Goal: Transaction & Acquisition: Purchase product/service

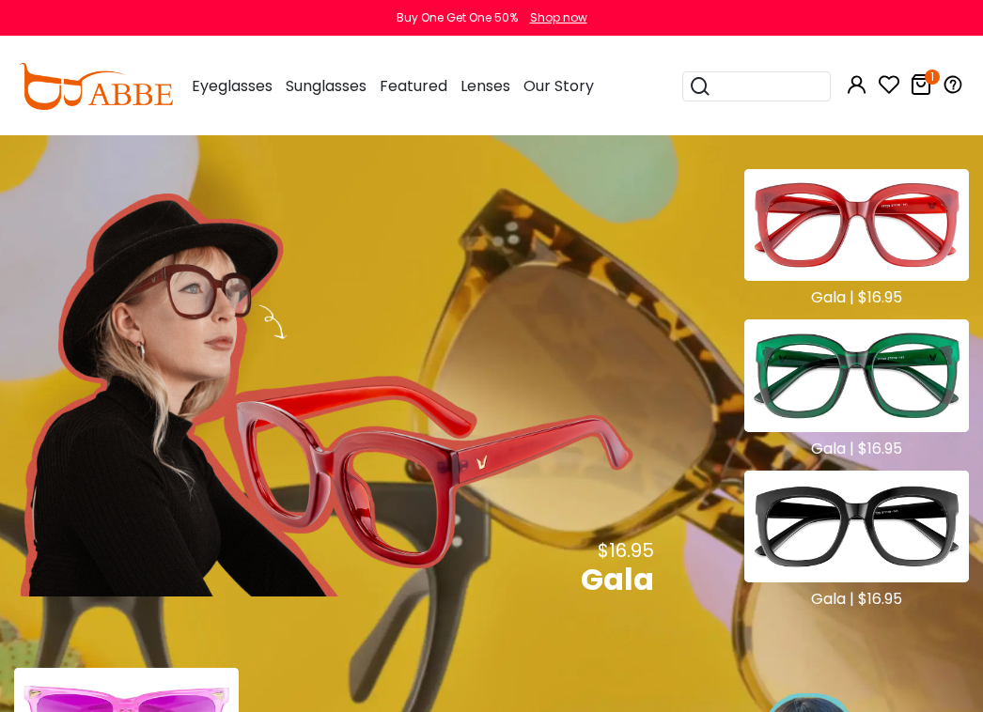
scroll to position [939, 0]
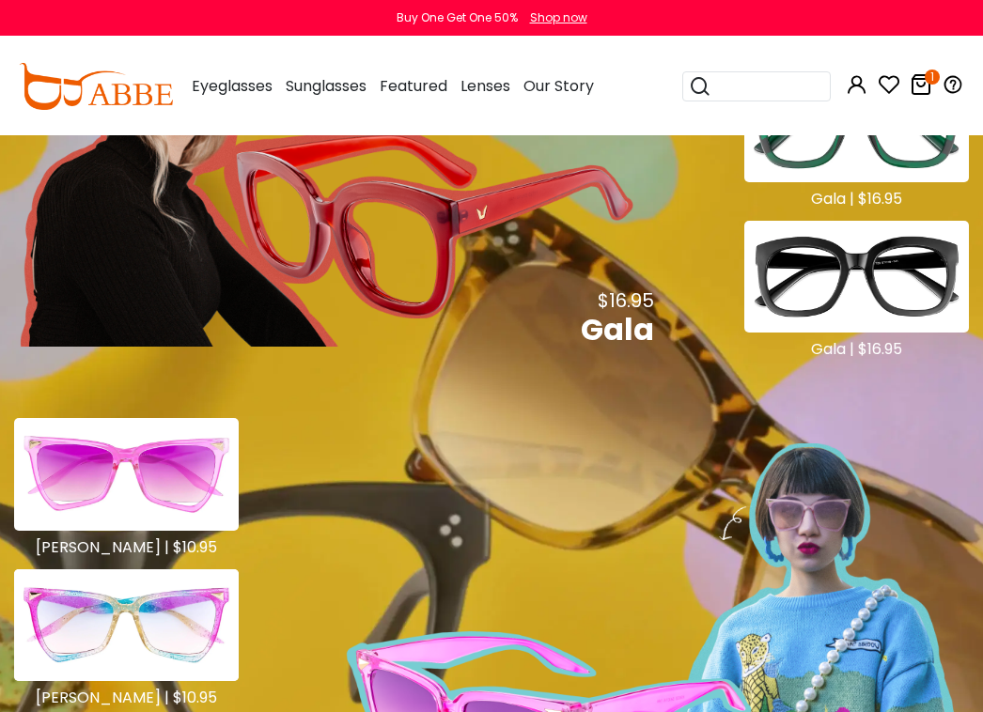
click at [287, 75] on icon at bounding box center [920, 84] width 23 height 23
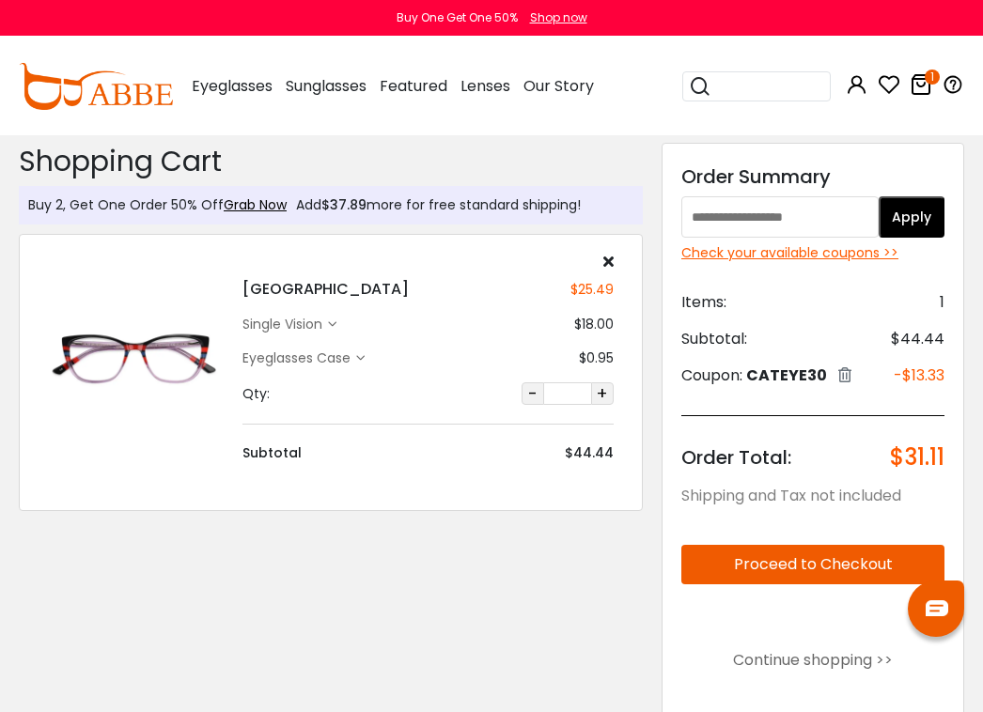
click at [698, 218] on input "text" at bounding box center [779, 216] width 197 height 41
paste input "*********"
type input "*********"
click at [932, 221] on button "Apply" at bounding box center [911, 216] width 66 height 41
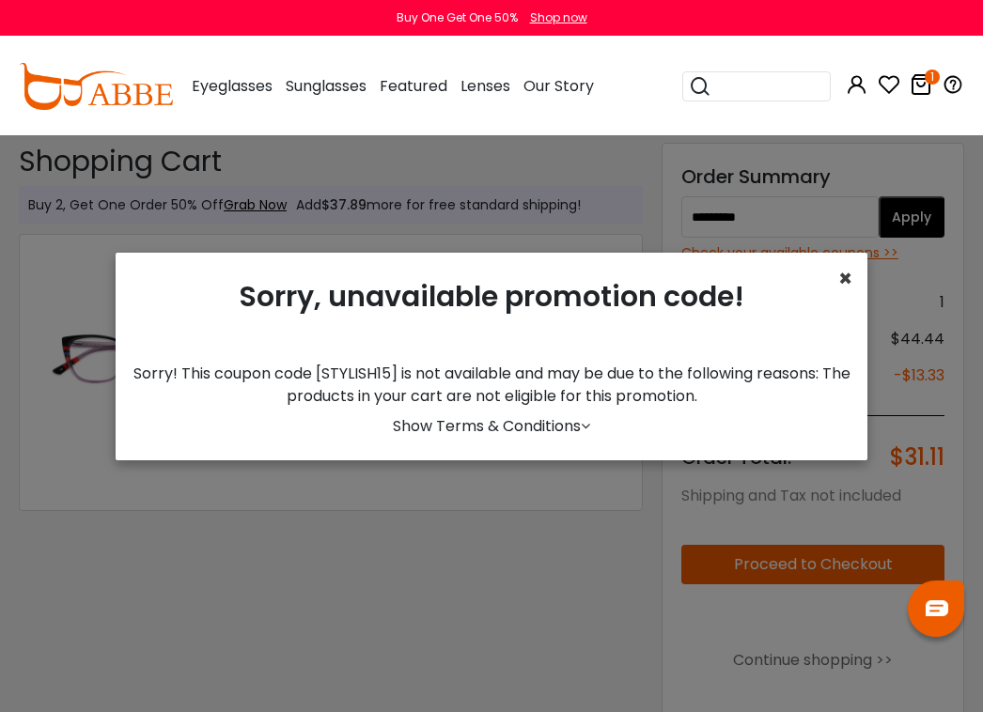
click at [845, 282] on span "×" at bounding box center [845, 278] width 14 height 31
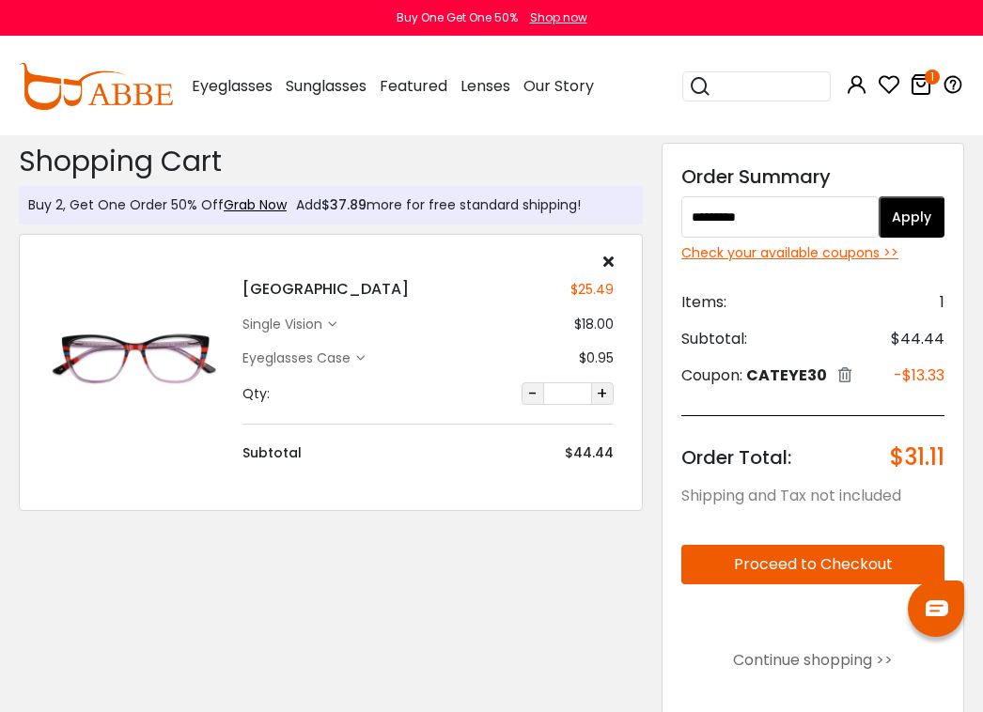
click at [899, 208] on button "Apply" at bounding box center [911, 216] width 66 height 41
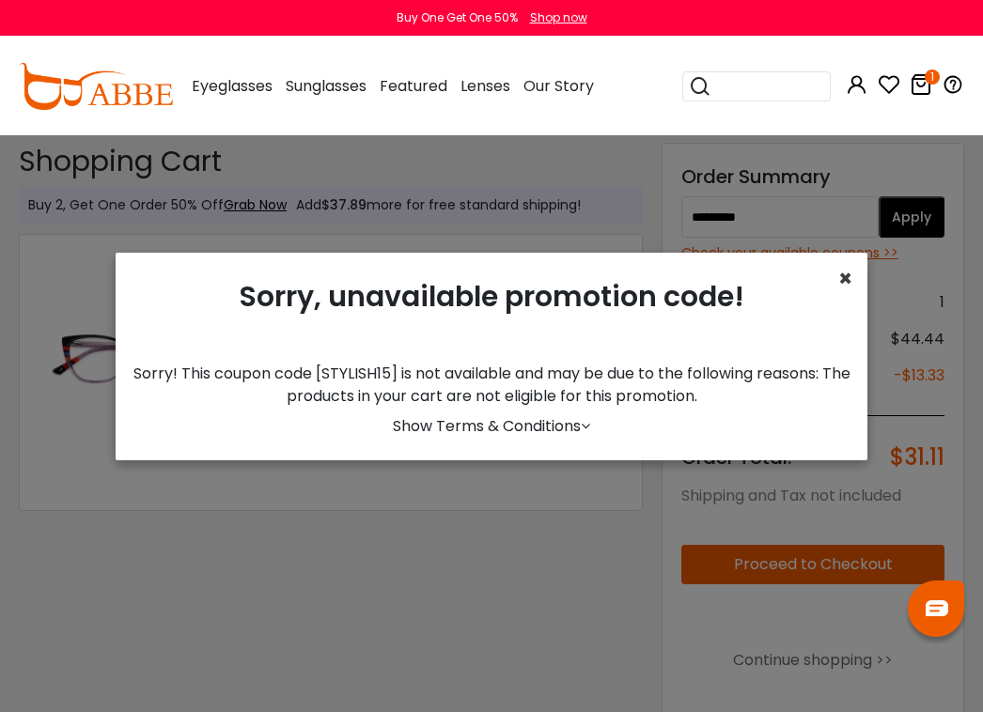
click at [838, 285] on span "×" at bounding box center [845, 278] width 14 height 31
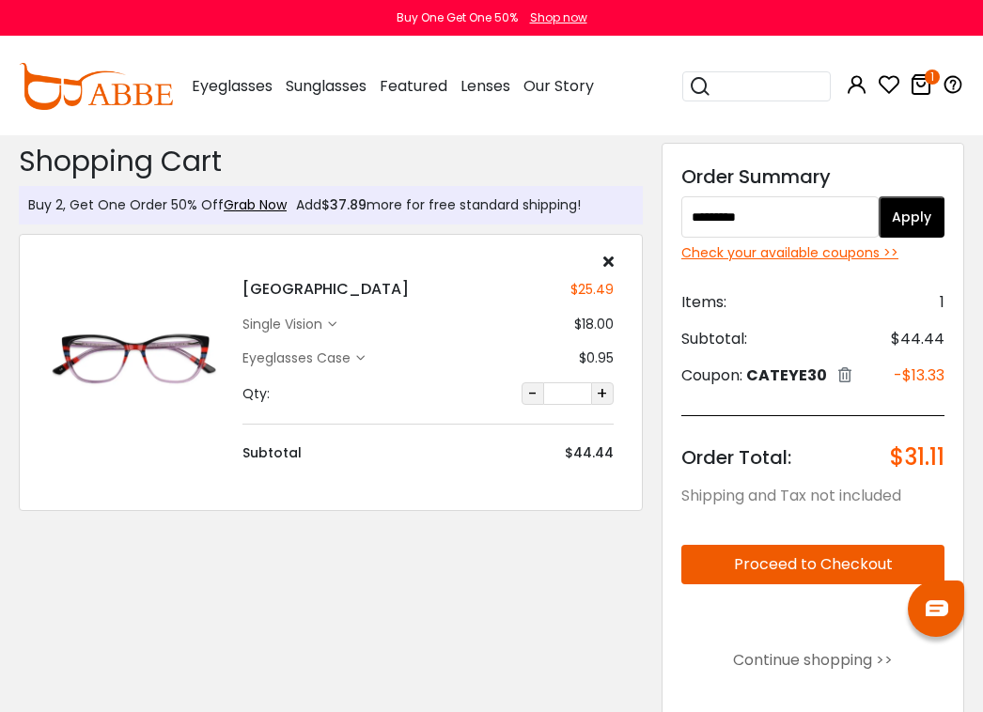
click at [907, 226] on button "Apply" at bounding box center [911, 216] width 66 height 41
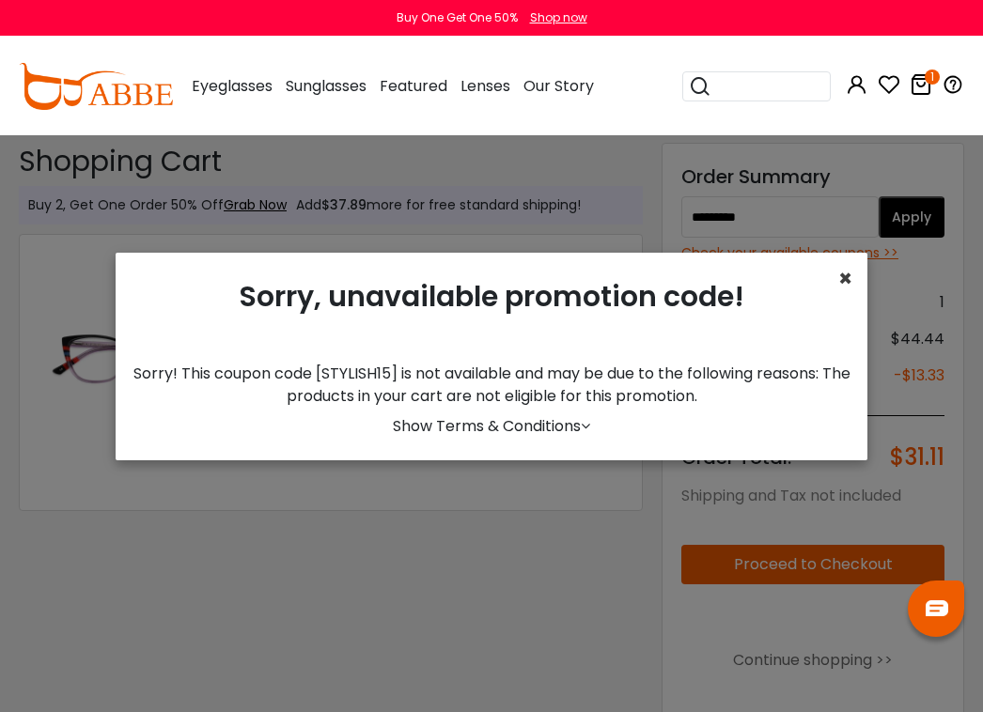
click at [838, 287] on span "×" at bounding box center [845, 278] width 14 height 31
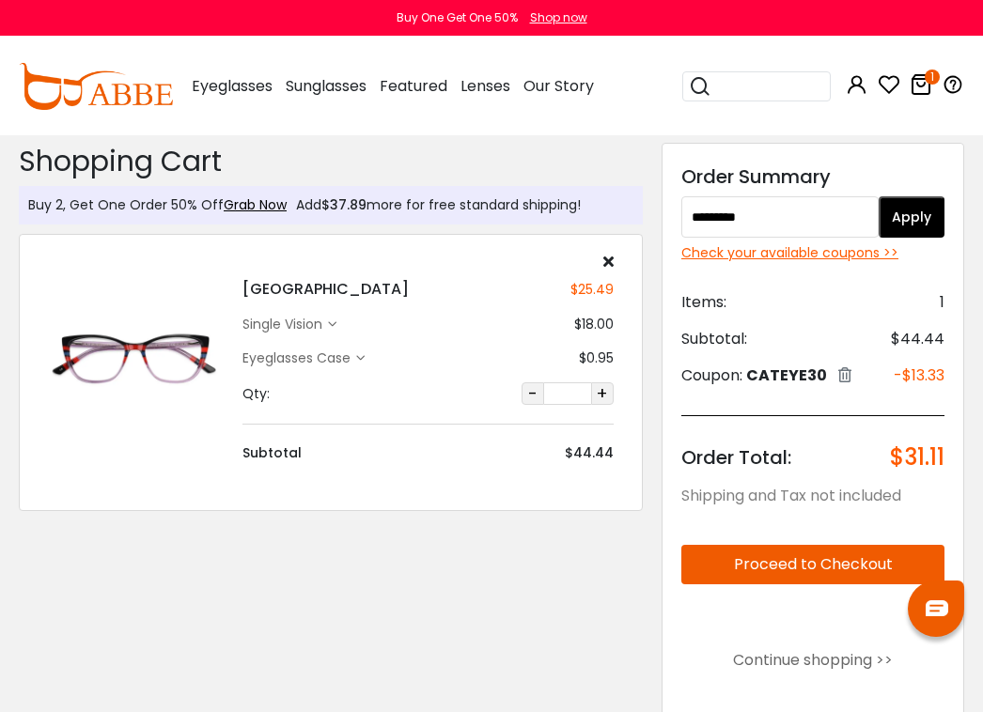
click at [845, 375] on icon at bounding box center [844, 374] width 13 height 15
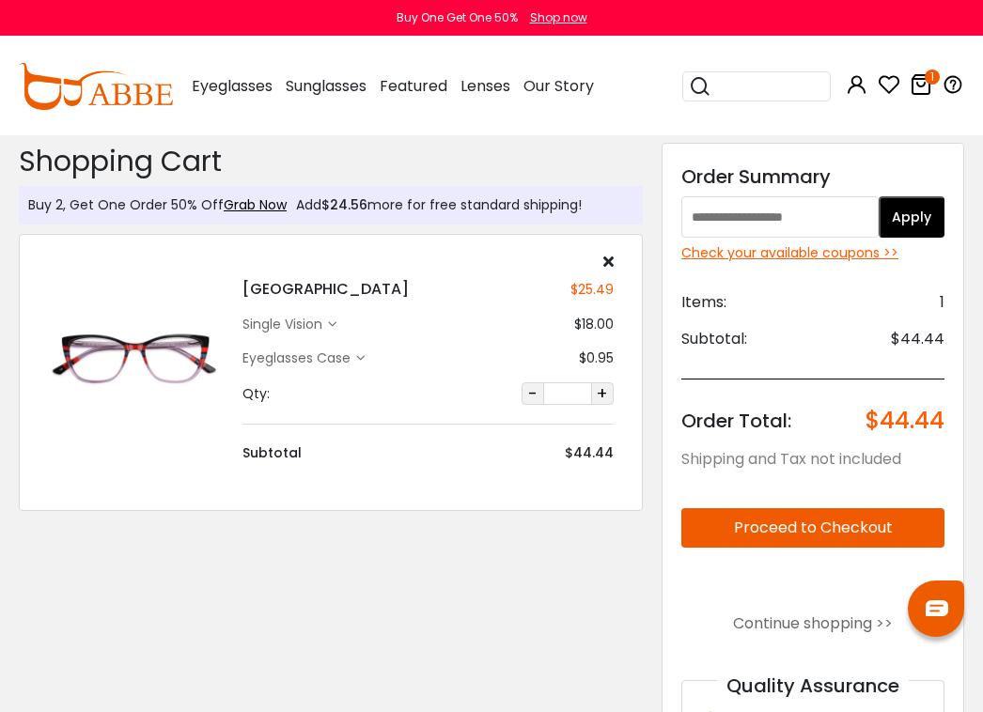
click at [906, 209] on button "Apply" at bounding box center [911, 216] width 66 height 41
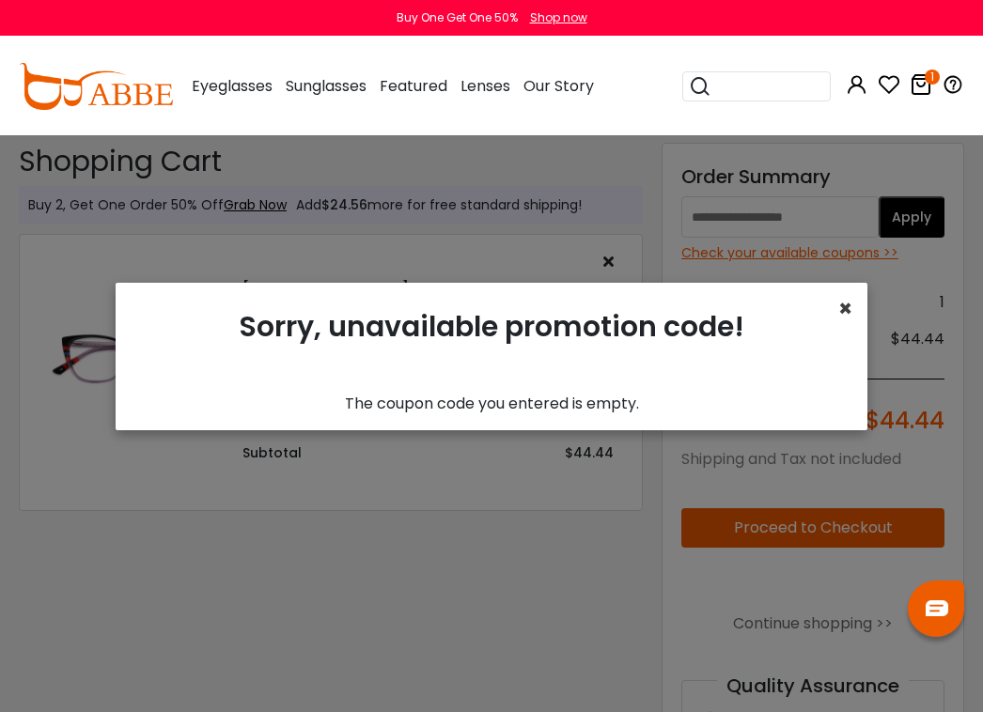
click at [840, 315] on span "×" at bounding box center [845, 308] width 14 height 31
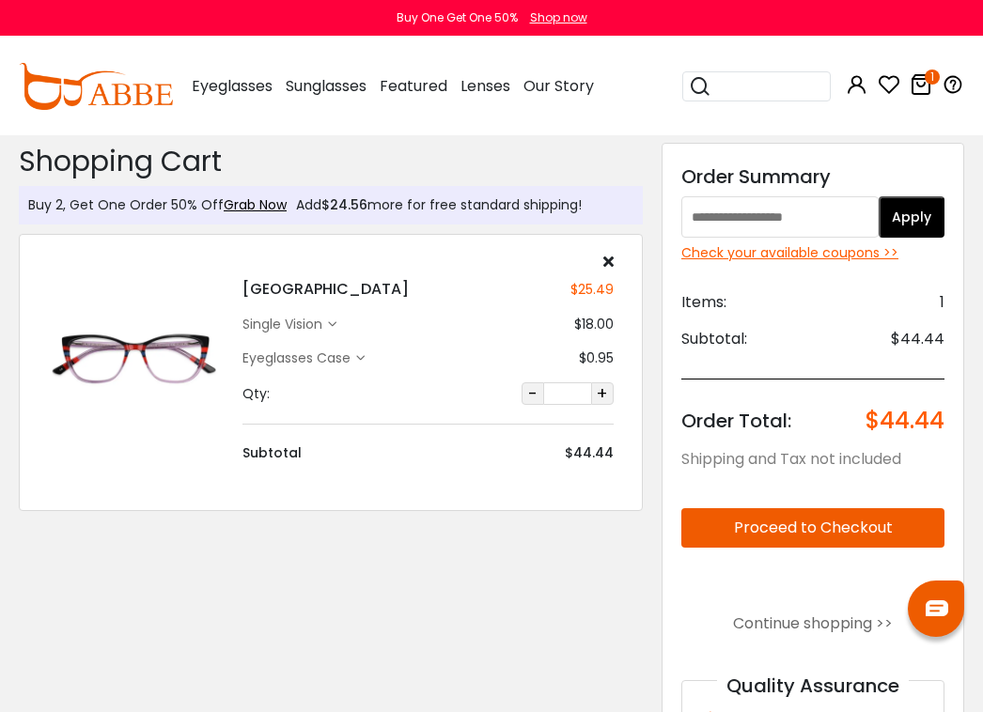
click at [731, 213] on input "text" at bounding box center [779, 216] width 197 height 41
paste input "*********"
type input "*********"
click at [902, 216] on button "Apply" at bounding box center [911, 216] width 66 height 41
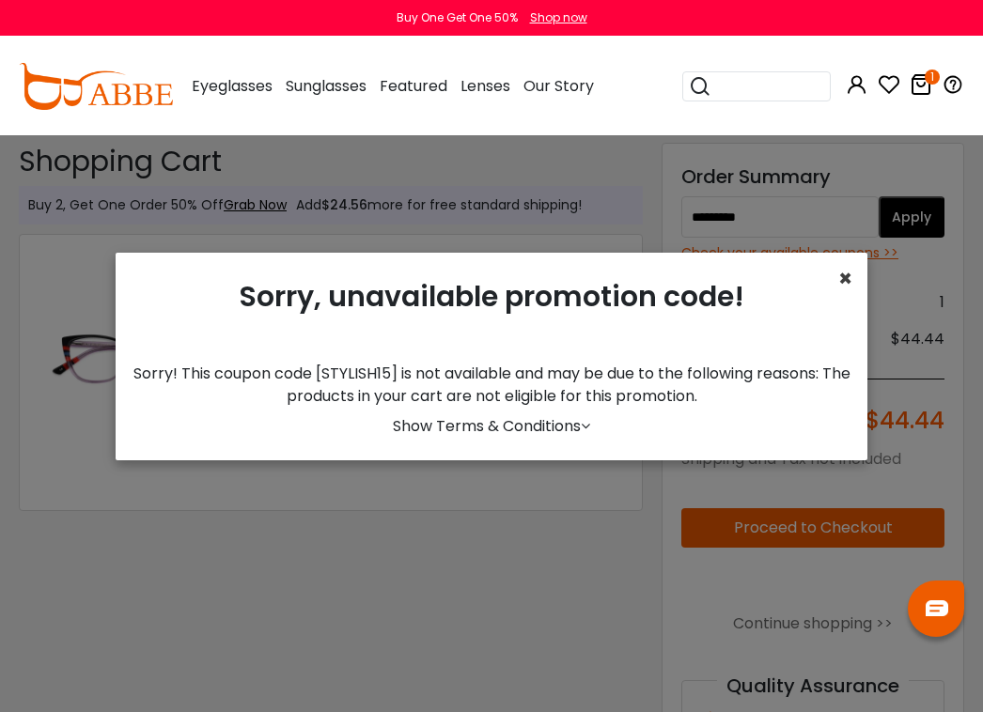
click at [838, 287] on span "×" at bounding box center [845, 278] width 14 height 31
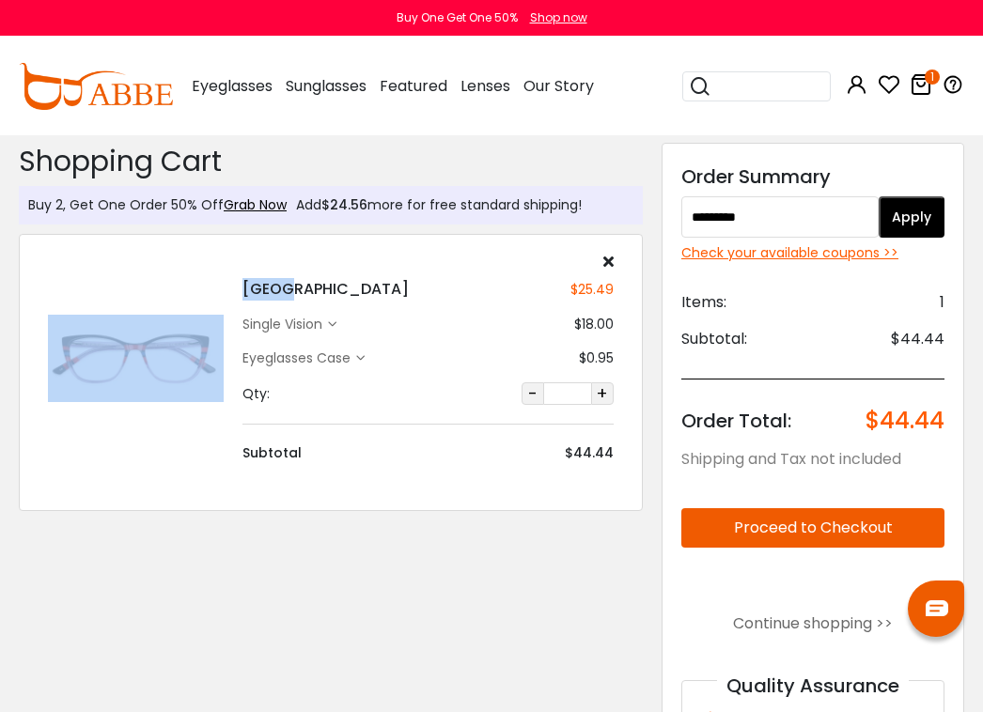
drag, startPoint x: 285, startPoint y: 287, endPoint x: 202, endPoint y: 291, distance: 82.8
click at [202, 291] on div "Prague $25.49 single vision $18.00 Eyeglasses Case" at bounding box center [331, 358] width 584 height 209
click at [916, 224] on button "Apply" at bounding box center [911, 216] width 66 height 41
